Goal: Task Accomplishment & Management: Use online tool/utility

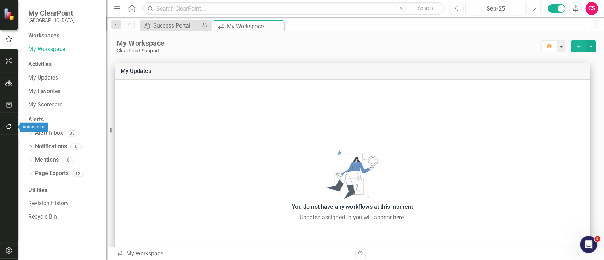
click at [10, 127] on icon "button" at bounding box center [8, 127] width 7 height 6
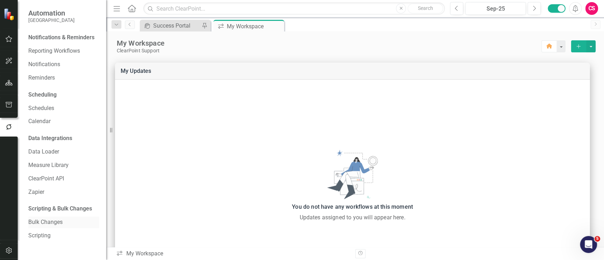
click at [36, 227] on div "Bulk Changes" at bounding box center [63, 223] width 71 height 12
click at [45, 221] on link "Bulk Changes" at bounding box center [63, 222] width 71 height 8
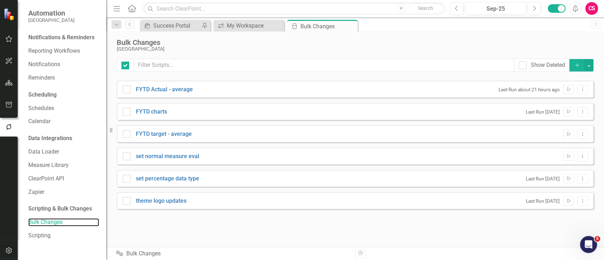
checkbox input "false"
click at [581, 156] on icon "Dropdown Menu" at bounding box center [583, 156] width 6 height 5
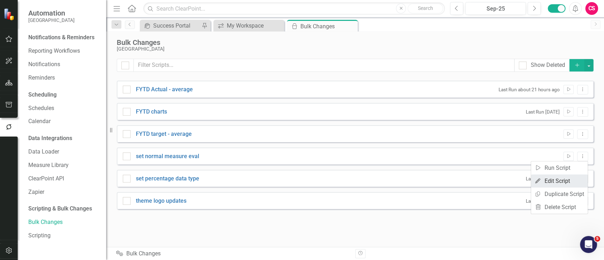
click at [566, 178] on link "Edit Edit Script" at bounding box center [559, 181] width 57 height 13
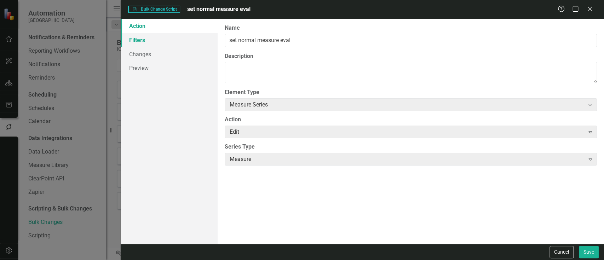
click at [181, 42] on link "Filters" at bounding box center [169, 40] width 97 height 14
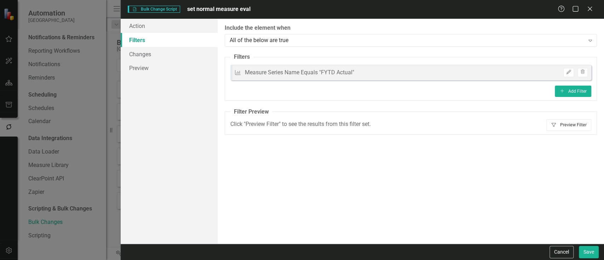
click at [567, 119] on button "Filter Preview Filter" at bounding box center [569, 124] width 45 height 11
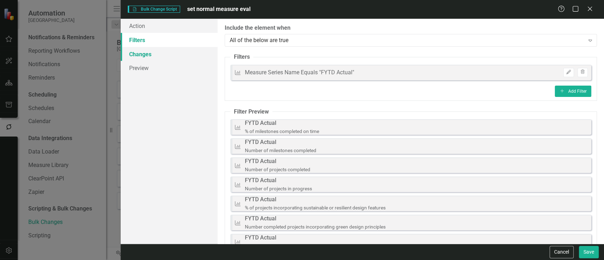
click at [195, 57] on link "Changes" at bounding box center [169, 54] width 97 height 14
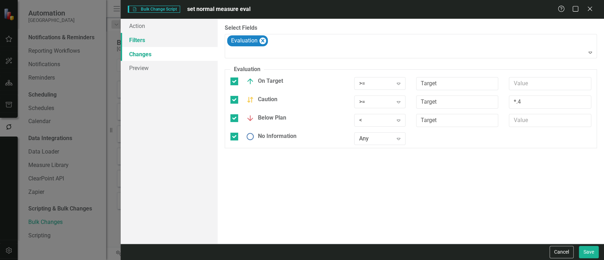
click at [193, 41] on link "Filters" at bounding box center [169, 40] width 97 height 14
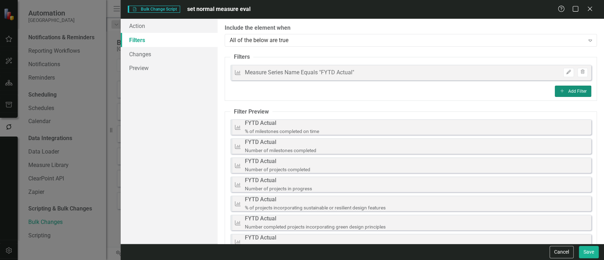
click at [555, 91] on button "Add Add Filter" at bounding box center [573, 91] width 36 height 11
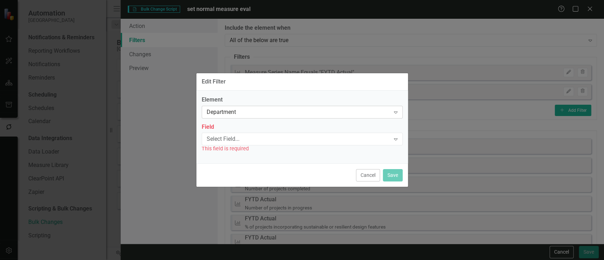
click at [242, 114] on div "Department" at bounding box center [299, 112] width 184 height 8
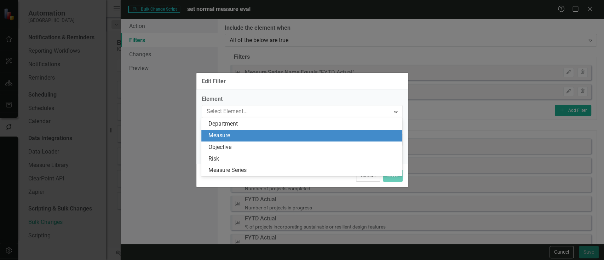
click at [238, 132] on div "Measure" at bounding box center [303, 136] width 190 height 8
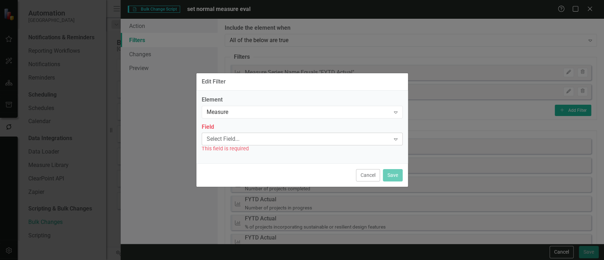
click at [234, 135] on div "Select Field..." at bounding box center [299, 139] width 184 height 8
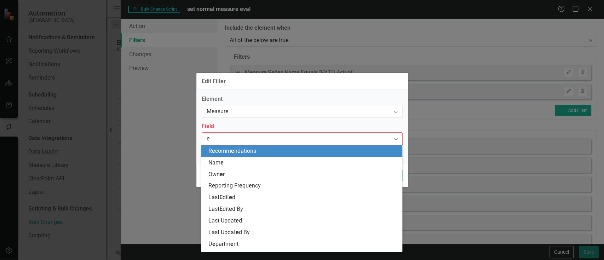
type input "ev"
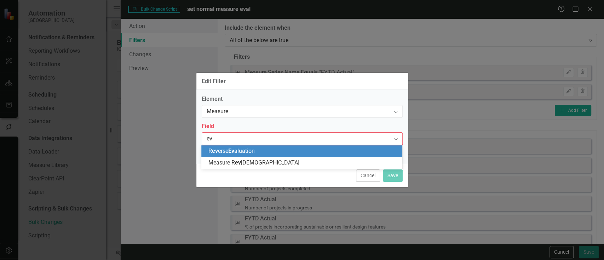
click at [237, 148] on span "R ev erse Ev aluation" at bounding box center [231, 151] width 46 height 7
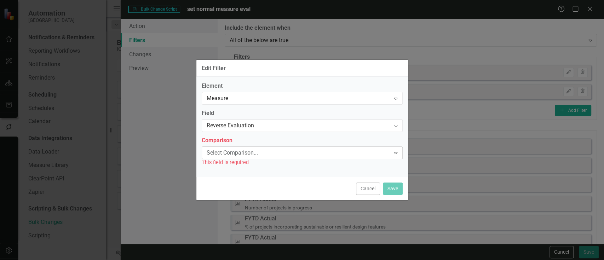
click at [234, 148] on div "Select Comparison... Expand" at bounding box center [302, 153] width 201 height 13
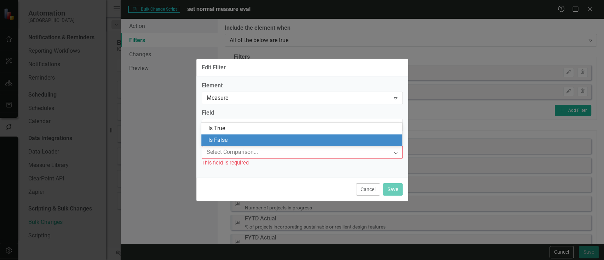
click at [232, 143] on div "Is False" at bounding box center [303, 140] width 190 height 8
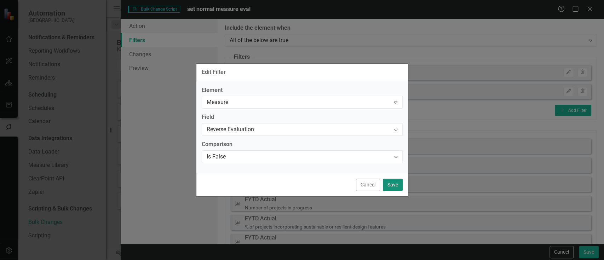
click at [396, 183] on button "Save" at bounding box center [393, 185] width 20 height 12
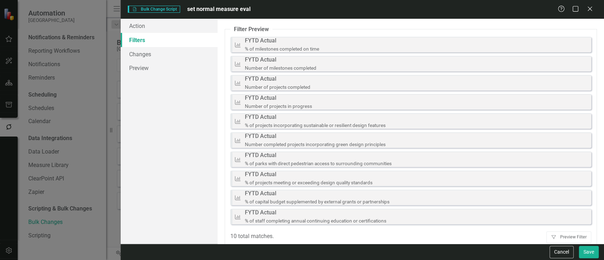
scroll to position [110, 0]
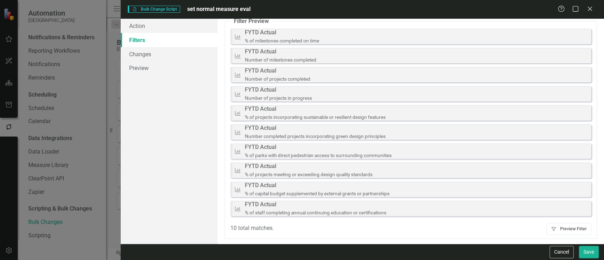
click at [566, 229] on button "Filter Preview Filter" at bounding box center [569, 228] width 45 height 11
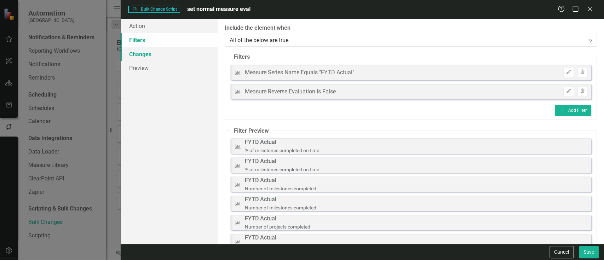
click at [181, 57] on link "Changes" at bounding box center [169, 54] width 97 height 14
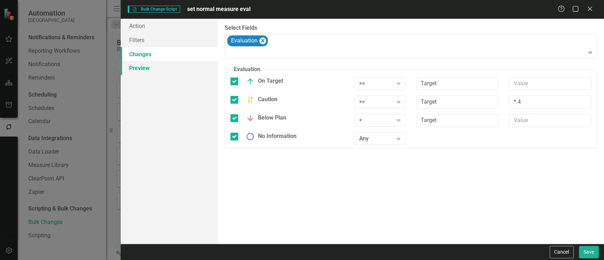
click at [180, 68] on link "Preview" at bounding box center [169, 68] width 97 height 14
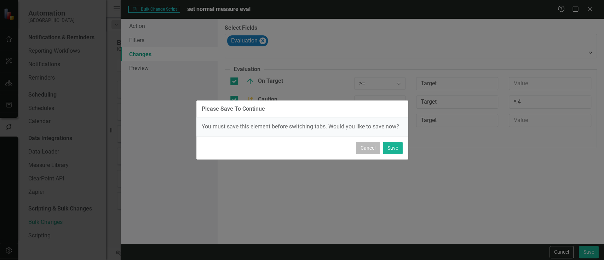
click at [377, 149] on button "Cancel" at bounding box center [368, 148] width 24 height 12
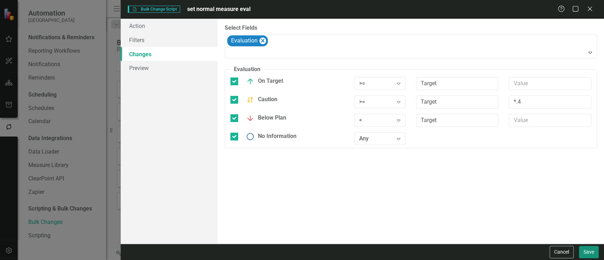
click at [585, 248] on button "Save" at bounding box center [589, 252] width 20 height 12
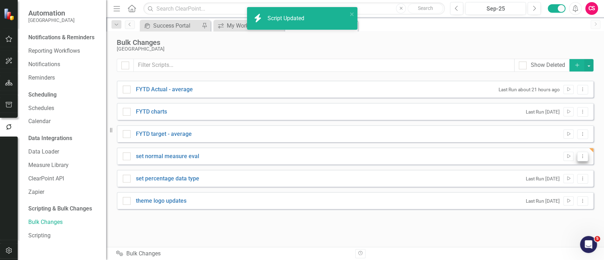
click at [587, 156] on button "Dropdown Menu" at bounding box center [582, 157] width 11 height 10
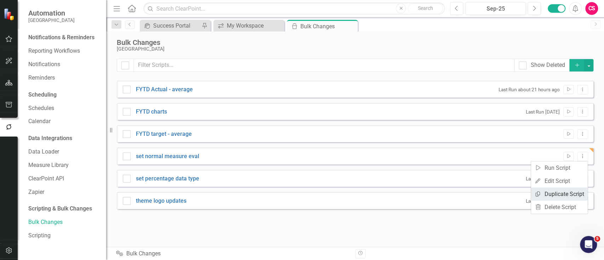
click at [563, 188] on link "Copy Duplicate Script" at bounding box center [559, 194] width 57 height 13
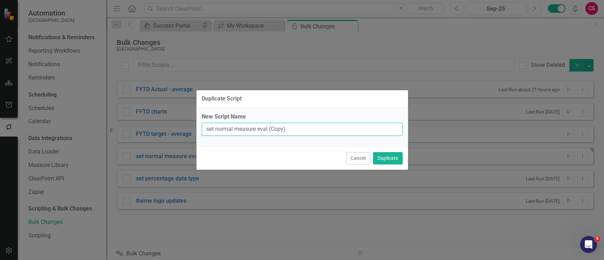
click at [224, 132] on input "set normal measure eval (Copy)" at bounding box center [302, 129] width 201 height 13
type input "set reverse measure eval"
click at [373, 152] on button "Duplicate" at bounding box center [388, 158] width 30 height 12
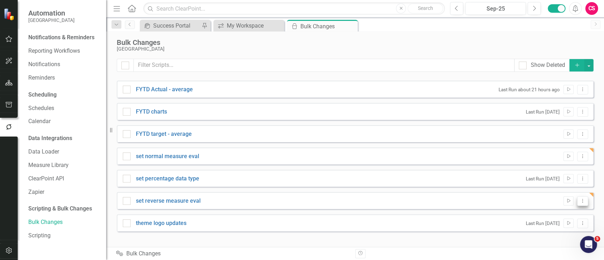
click at [583, 199] on icon "Dropdown Menu" at bounding box center [583, 201] width 6 height 5
click at [544, 225] on link "Edit Edit Script" at bounding box center [559, 225] width 57 height 13
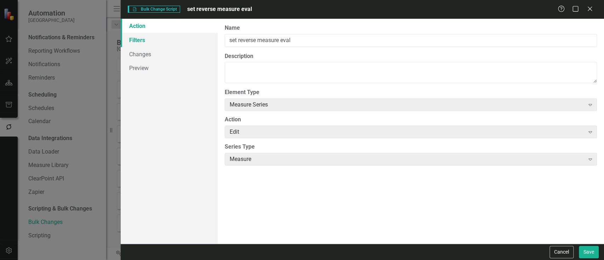
click at [163, 38] on link "Filters" at bounding box center [169, 40] width 97 height 14
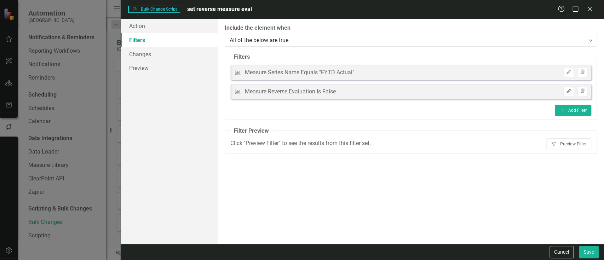
click at [569, 91] on icon "Edit" at bounding box center [568, 91] width 5 height 4
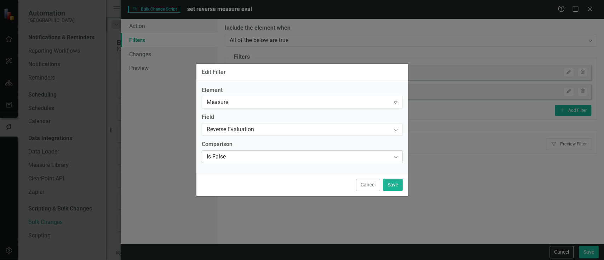
click at [271, 153] on div "Is False" at bounding box center [299, 157] width 184 height 8
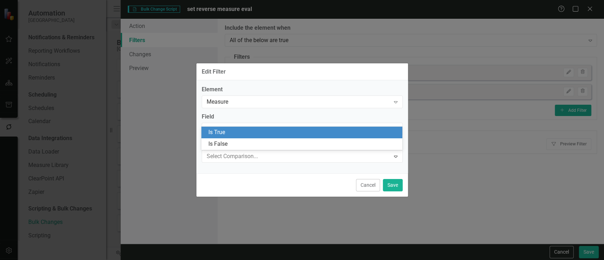
click at [237, 136] on div "Is True" at bounding box center [303, 132] width 190 height 8
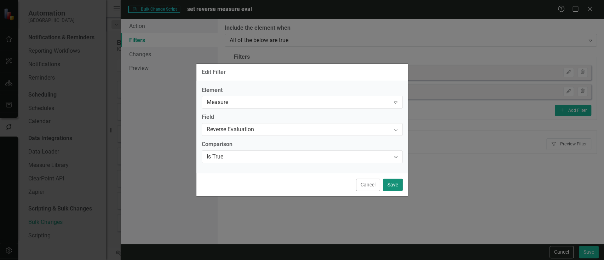
click at [390, 183] on button "Save" at bounding box center [393, 185] width 20 height 12
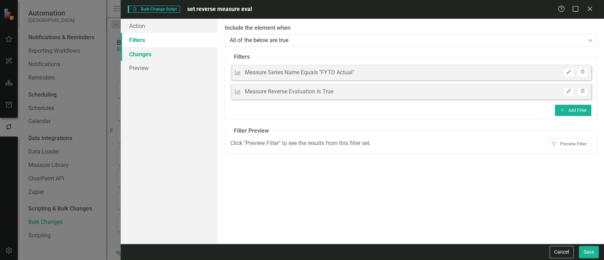
click at [161, 52] on link "Changes" at bounding box center [169, 54] width 97 height 14
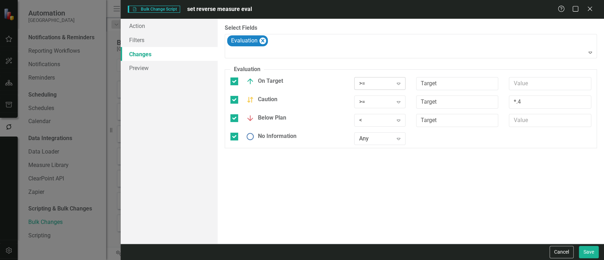
click at [386, 86] on div ">=" at bounding box center [376, 84] width 34 height 8
click at [367, 126] on div "<=" at bounding box center [382, 131] width 57 height 12
click at [510, 87] on input "text" at bounding box center [550, 83] width 82 height 13
type input "*.6"
click at [389, 104] on div ">=" at bounding box center [376, 102] width 34 height 8
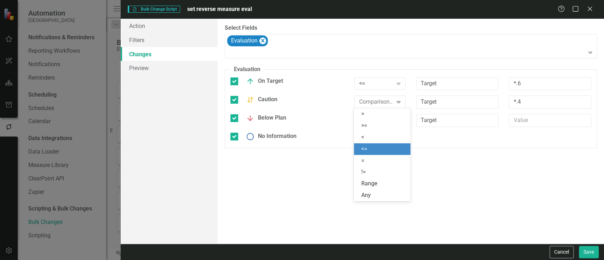
click at [386, 144] on div "<=" at bounding box center [382, 149] width 57 height 12
click at [541, 104] on input "*.4" at bounding box center [550, 102] width 82 height 13
type input "*"
type input "1"
click at [369, 122] on div "<" at bounding box center [376, 120] width 34 height 8
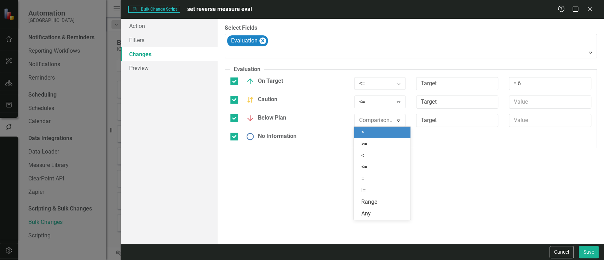
click at [372, 133] on div ">" at bounding box center [383, 132] width 45 height 8
click at [445, 173] on div "You can now select the fields you would like to change. Select the fields from …" at bounding box center [411, 131] width 387 height 225
click at [178, 41] on link "Filters" at bounding box center [169, 40] width 97 height 14
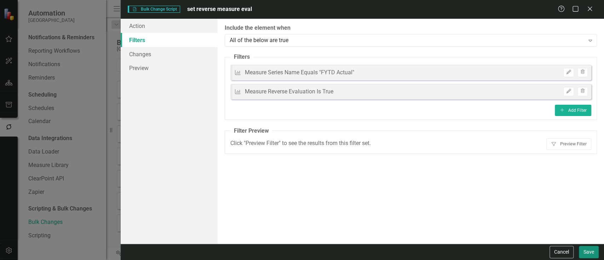
click at [580, 252] on button "Save" at bounding box center [589, 252] width 20 height 12
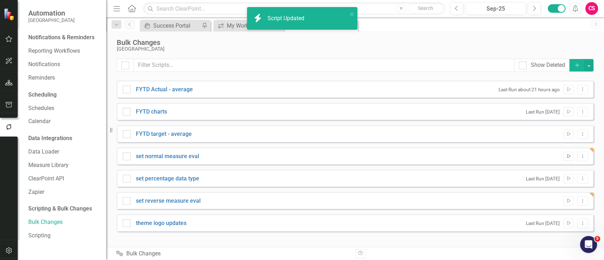
click at [571, 158] on icon "Run Script" at bounding box center [568, 156] width 5 height 4
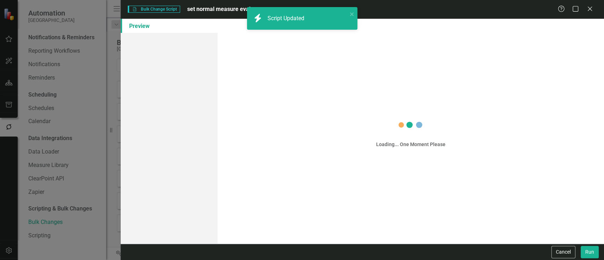
click at [0, 0] on div "Open Intercom Messenger" at bounding box center [0, 0] width 0 height 0
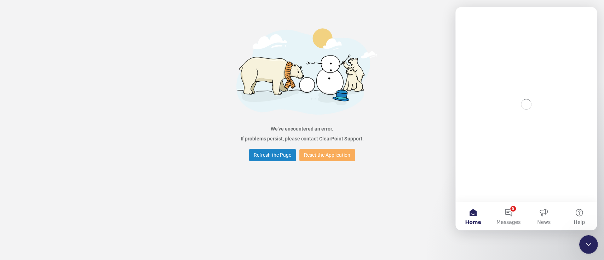
click at [586, 252] on div "Close Intercom Messenger" at bounding box center [587, 243] width 17 height 17
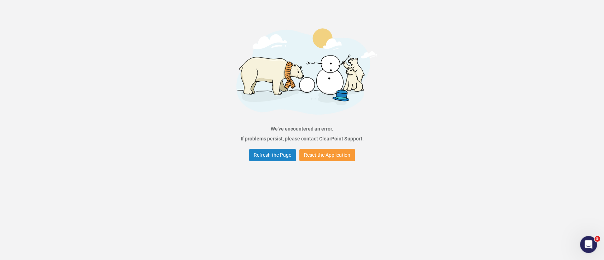
click at [321, 160] on button "Reset the Application" at bounding box center [327, 155] width 56 height 12
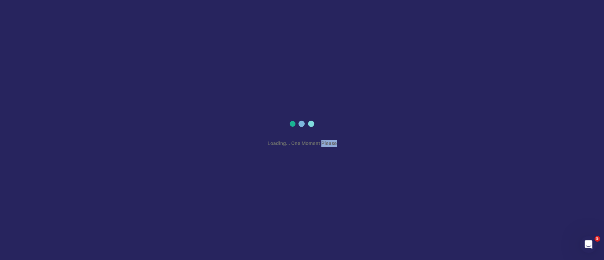
click at [321, 160] on div "Loading... One Moment Please" at bounding box center [302, 130] width 604 height 260
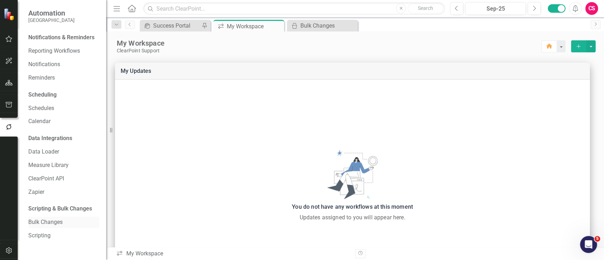
click at [54, 223] on link "Bulk Changes" at bounding box center [63, 222] width 71 height 8
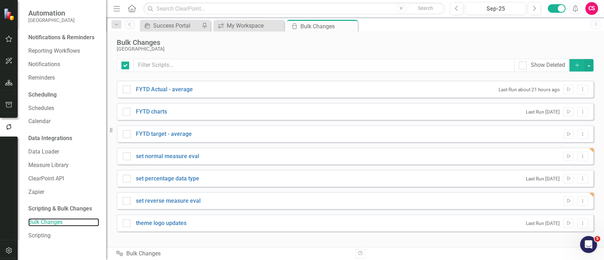
checkbox input "false"
click at [570, 200] on icon "Run Script" at bounding box center [568, 201] width 5 height 4
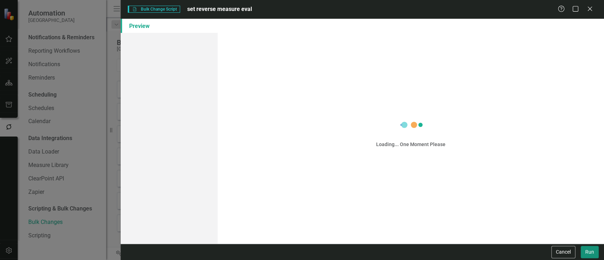
click at [589, 252] on button "Run" at bounding box center [590, 252] width 18 height 12
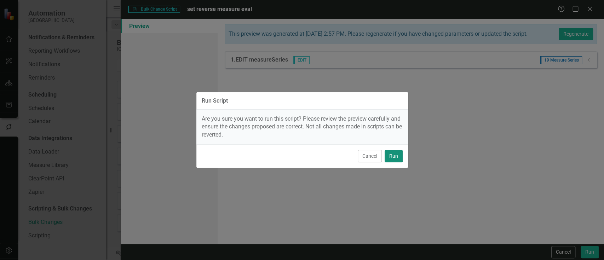
click at [392, 157] on button "Run" at bounding box center [394, 156] width 18 height 12
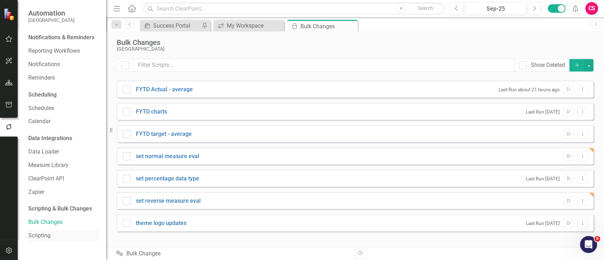
click at [44, 234] on link "Scripting" at bounding box center [63, 236] width 71 height 8
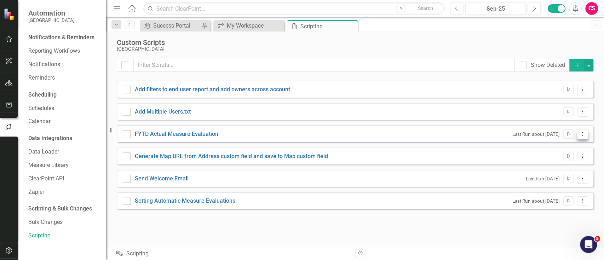
click at [581, 132] on icon "Dropdown Menu" at bounding box center [583, 134] width 6 height 5
click at [572, 157] on link "Edit Edit Script" at bounding box center [559, 158] width 57 height 13
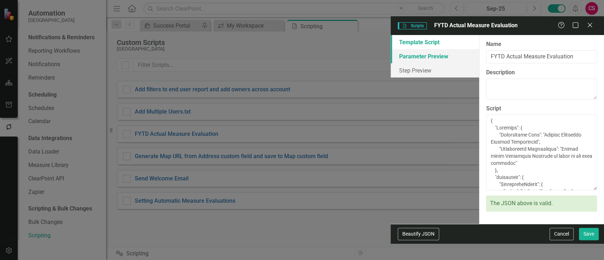
click at [391, 49] on link "Parameter Preview" at bounding box center [435, 56] width 88 height 14
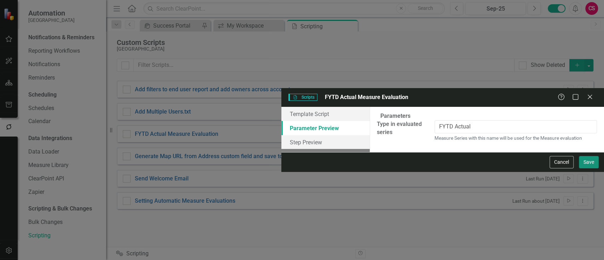
click at [591, 168] on button "Save" at bounding box center [589, 162] width 20 height 12
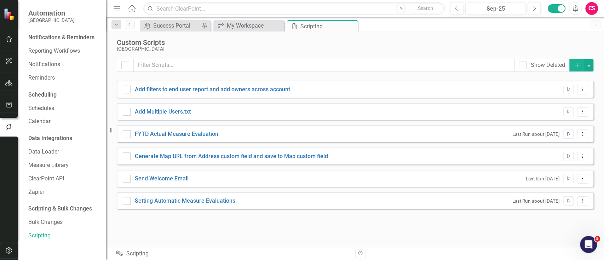
click at [565, 135] on button "Run Script" at bounding box center [569, 134] width 10 height 9
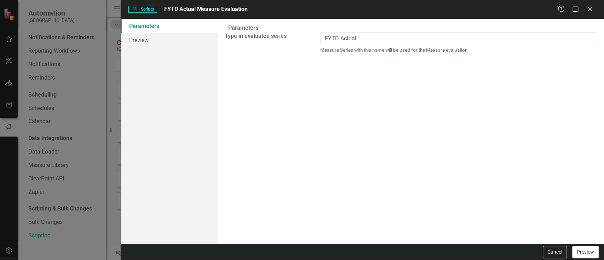
click at [583, 256] on button "Preview" at bounding box center [585, 252] width 27 height 12
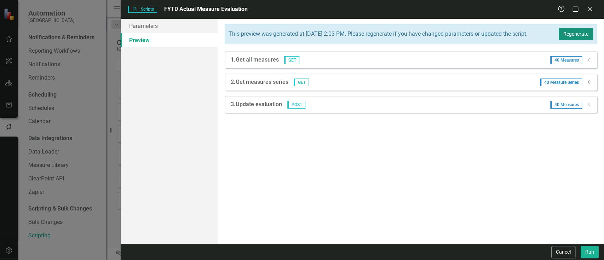
click at [583, 32] on button "Regenerate" at bounding box center [576, 34] width 34 height 12
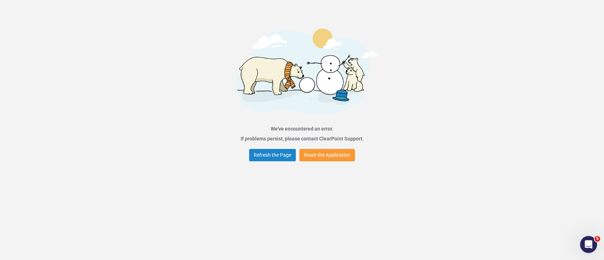
click at [333, 157] on button "Reset the Application" at bounding box center [327, 155] width 56 height 12
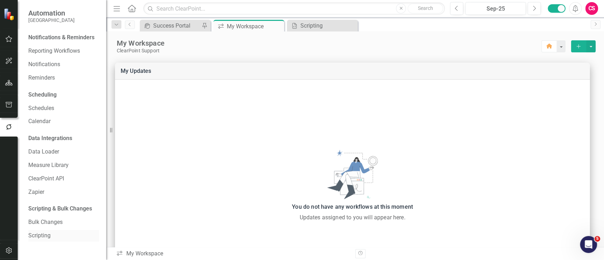
click at [49, 231] on div "Scripting" at bounding box center [63, 236] width 71 height 12
click at [33, 233] on link "Scripting" at bounding box center [63, 236] width 71 height 8
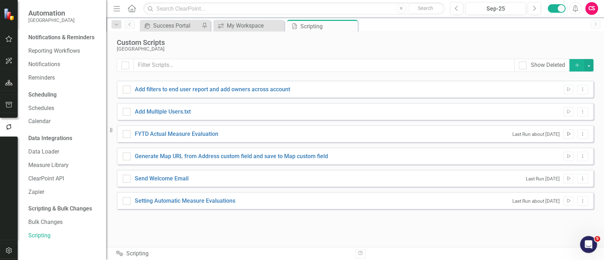
click at [572, 137] on button "Run Script" at bounding box center [569, 134] width 10 height 9
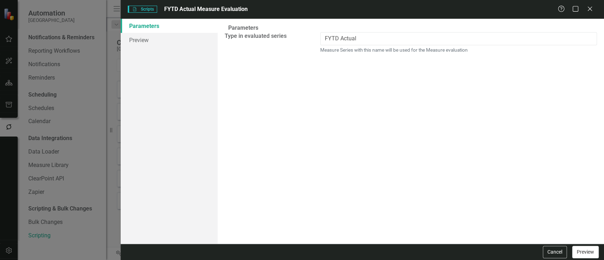
click at [579, 251] on button "Preview" at bounding box center [585, 252] width 27 height 12
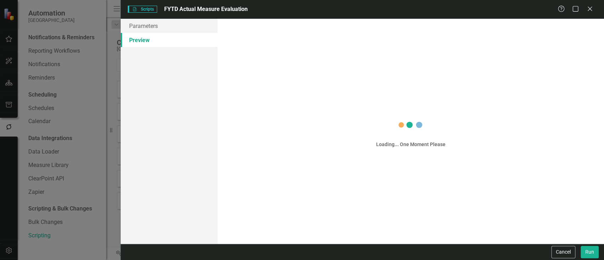
click at [0, 0] on div "Open Intercom Messenger" at bounding box center [0, 0] width 0 height 0
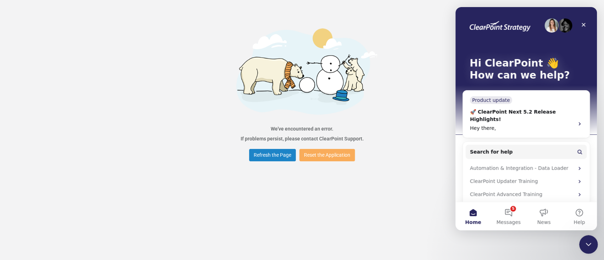
click at [582, 248] on div "Close Intercom Messenger" at bounding box center [587, 243] width 17 height 17
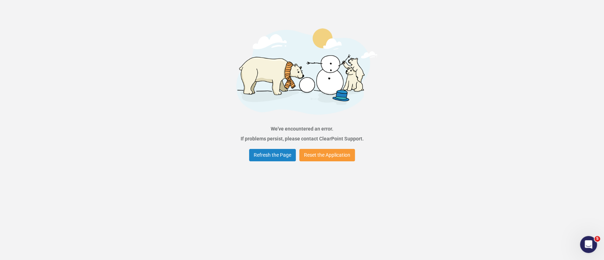
click at [325, 154] on button "Reset the Application" at bounding box center [327, 155] width 56 height 12
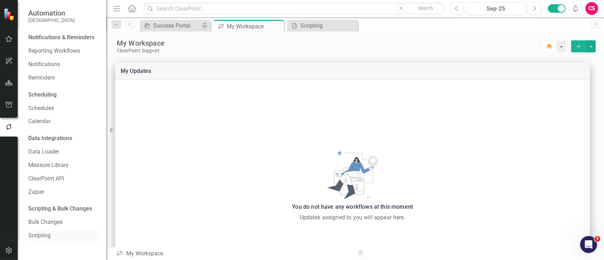
click at [48, 235] on link "Scripting" at bounding box center [63, 236] width 71 height 8
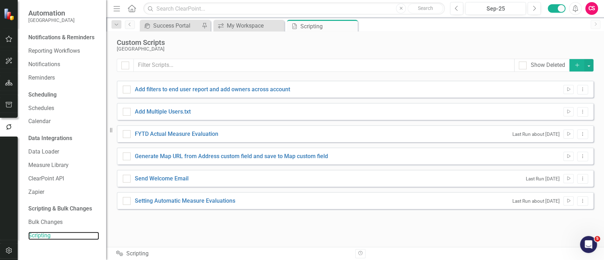
checkbox input "false"
click at [566, 132] on icon "Run Script" at bounding box center [568, 134] width 5 height 4
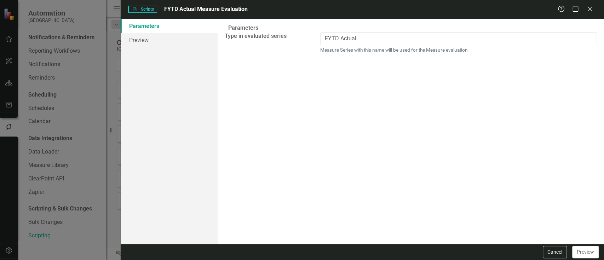
click at [586, 252] on button "Preview" at bounding box center [585, 252] width 27 height 12
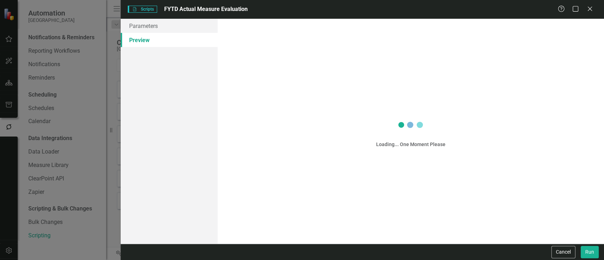
click at [0, 0] on div "Open Intercom Messenger" at bounding box center [0, 0] width 0 height 0
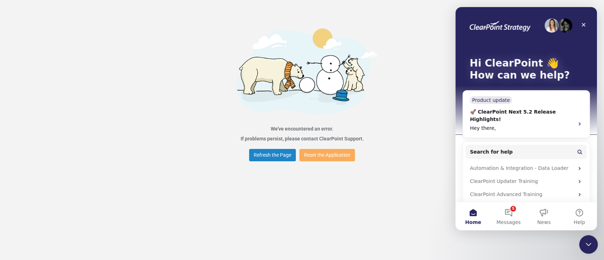
click at [589, 240] on icon "Close Intercom Messenger" at bounding box center [587, 243] width 8 height 8
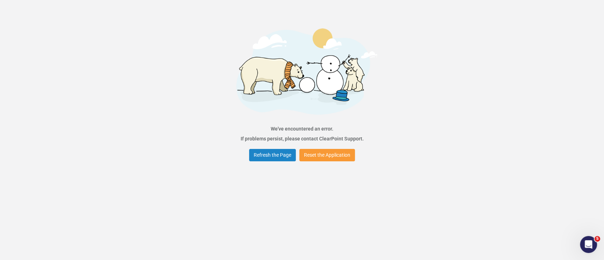
click at [324, 154] on button "Reset the Application" at bounding box center [327, 155] width 56 height 12
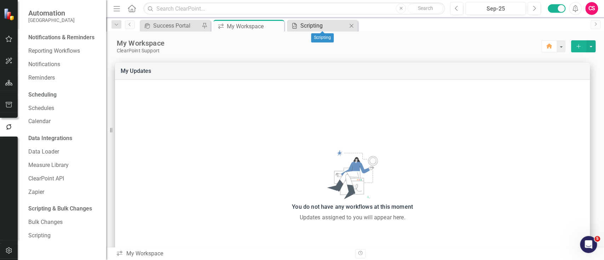
click at [304, 27] on div "Scripting" at bounding box center [324, 25] width 47 height 9
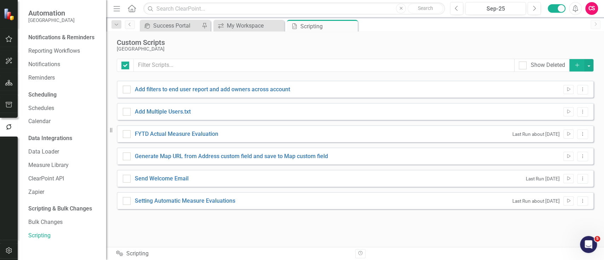
checkbox input "false"
click at [582, 137] on button "Dropdown Menu" at bounding box center [582, 135] width 11 height 10
click at [557, 157] on link "Edit Edit Script" at bounding box center [559, 158] width 57 height 13
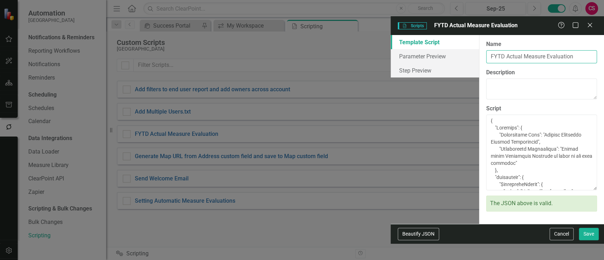
click at [486, 50] on input "FYTD Actual Measure Evaluation" at bounding box center [541, 56] width 111 height 13
click at [566, 240] on button "Cancel" at bounding box center [562, 234] width 24 height 12
